Goal: Navigation & Orientation: Find specific page/section

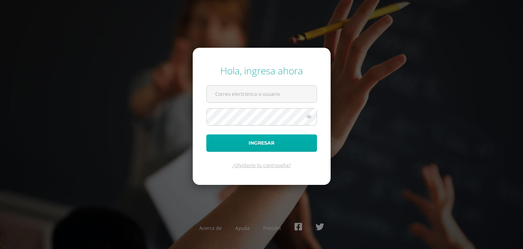
type input "[EMAIL_ADDRESS][DOMAIN_NAME]"
click at [265, 141] on button "Ingresar" at bounding box center [261, 142] width 111 height 17
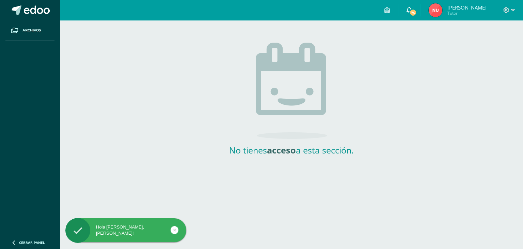
click at [412, 9] on icon at bounding box center [409, 10] width 5 height 6
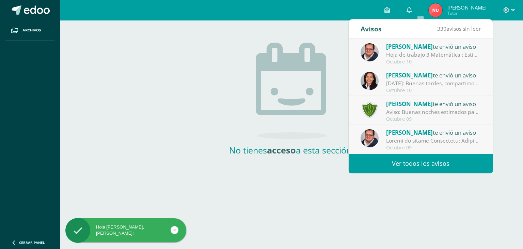
click at [422, 52] on div "Hoja de trabajo 3 Matemática : Estimados padres de familia: Reciban un cordial …" at bounding box center [433, 55] width 95 height 8
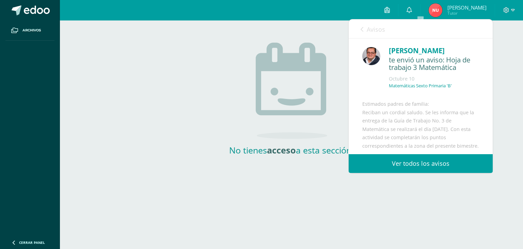
click at [429, 161] on link "Ver todos los avisos" at bounding box center [421, 163] width 144 height 19
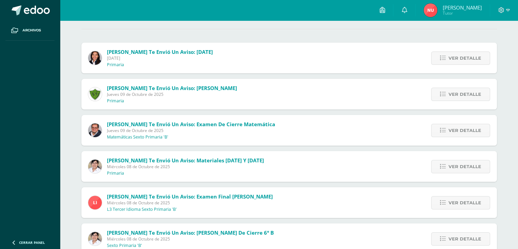
scroll to position [102, 0]
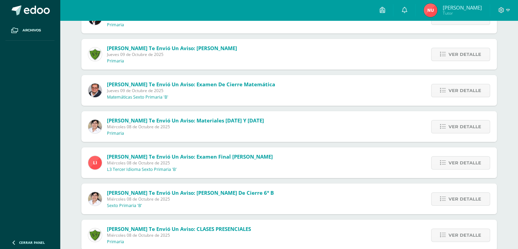
click at [138, 88] on span "Jueves 09 de Octubre de 2025" at bounding box center [191, 91] width 168 height 6
click at [453, 89] on span "Ver detalle" at bounding box center [465, 90] width 33 height 13
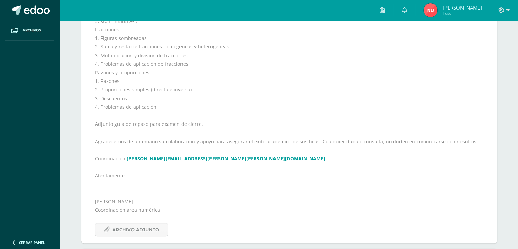
scroll to position [307, 0]
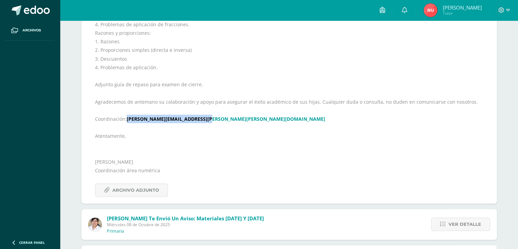
drag, startPoint x: 126, startPoint y: 119, endPoint x: 205, endPoint y: 120, distance: 78.7
click at [205, 120] on div "Estimados Padres de Familia, Reciban un cordial saludo. Les informamos que la p…" at bounding box center [289, 52] width 388 height 288
copy div "victor.pineda@colegiost.edu.gt"
click at [508, 10] on icon at bounding box center [508, 10] width 4 height 6
click at [393, 9] on link at bounding box center [382, 10] width 22 height 20
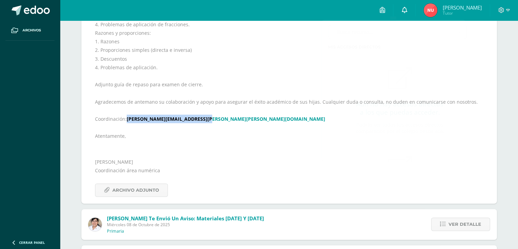
click at [407, 7] on icon at bounding box center [404, 10] width 5 height 6
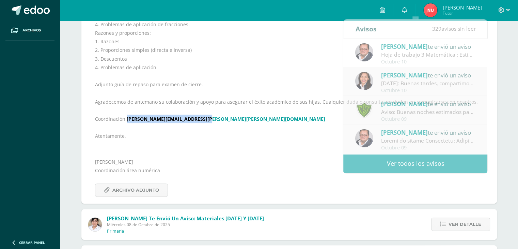
click at [437, 10] on img at bounding box center [431, 10] width 14 height 14
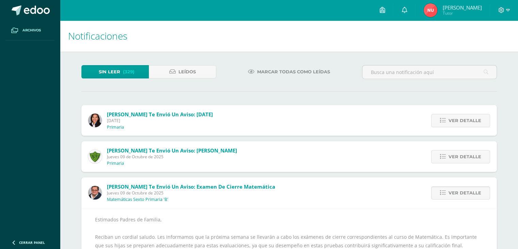
click at [35, 26] on link "Archivos" at bounding box center [29, 30] width 49 height 20
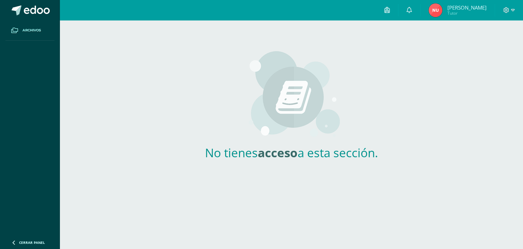
click at [472, 11] on span "[PERSON_NAME]" at bounding box center [467, 7] width 39 height 7
